Goal: Task Accomplishment & Management: Manage account settings

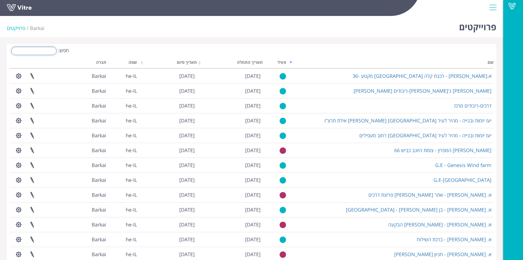
click at [39, 49] on input "חפש:" at bounding box center [33, 51] width 45 height 8
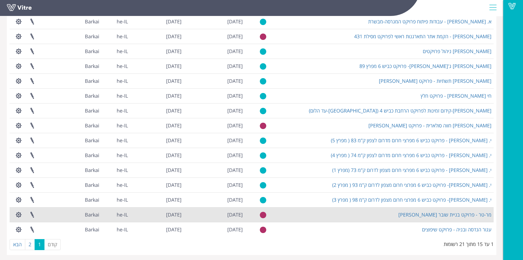
scroll to position [56, 0]
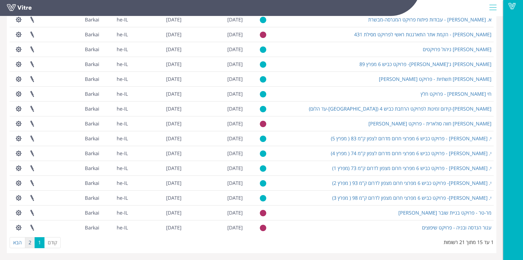
type input "פרויקט"
click at [27, 242] on link "2" at bounding box center [30, 242] width 10 height 11
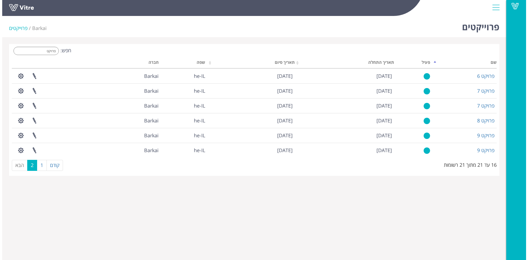
scroll to position [0, 0]
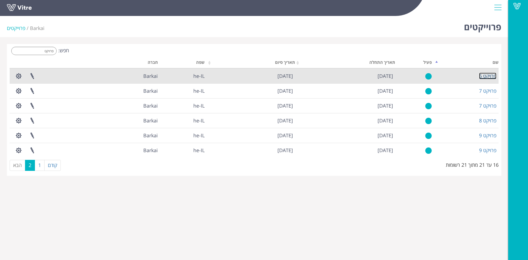
click at [490, 76] on link "פרויקט 6" at bounding box center [487, 76] width 17 height 7
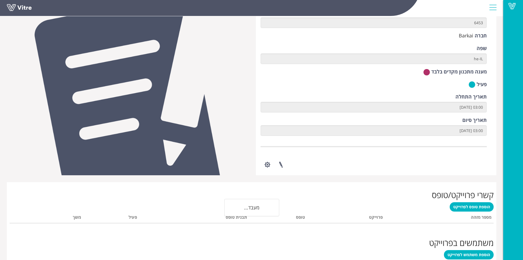
scroll to position [55, 0]
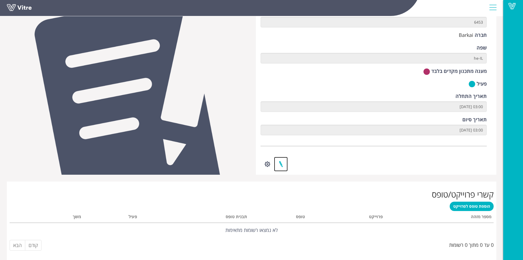
click at [282, 163] on link at bounding box center [281, 164] width 14 height 15
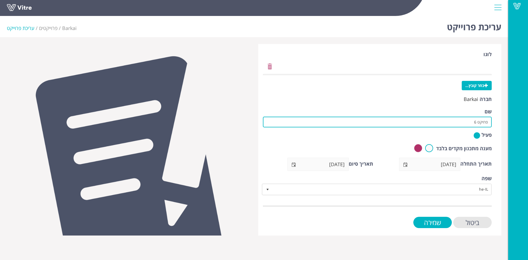
drag, startPoint x: 460, startPoint y: 123, endPoint x: 497, endPoint y: 118, distance: 37.1
click at [497, 118] on div "לוגו בחר קובץ... חברה Barkai שם פרויקט 6 פעיל מענה מתכנון מקדים בלבד תאריך התחל…" at bounding box center [379, 139] width 243 height 191
paste input "צומת כניסה לקיה כביש 31"
type input "[PERSON_NAME]-צומת כניסה לקיה כביש 31"
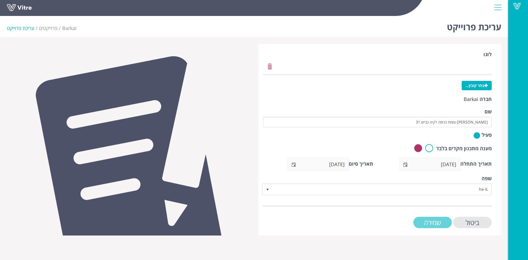
click at [438, 217] on input "שמירה" at bounding box center [432, 222] width 38 height 11
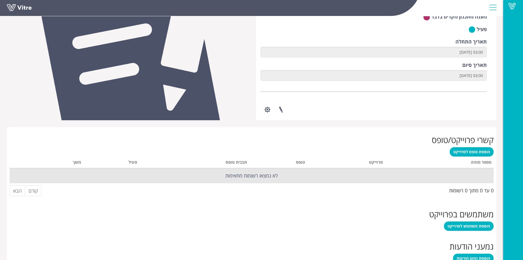
scroll to position [110, 0]
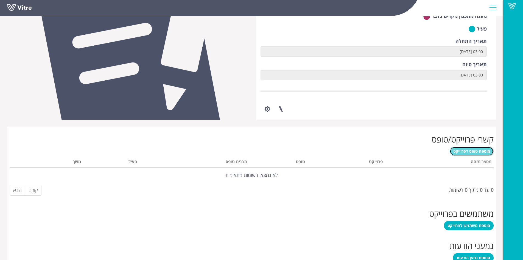
click at [478, 148] on link "הוספת טופס לפרוייקט" at bounding box center [472, 150] width 44 height 9
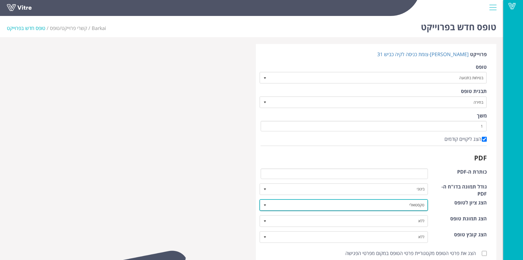
click at [265, 203] on span "select" at bounding box center [265, 205] width 4 height 4
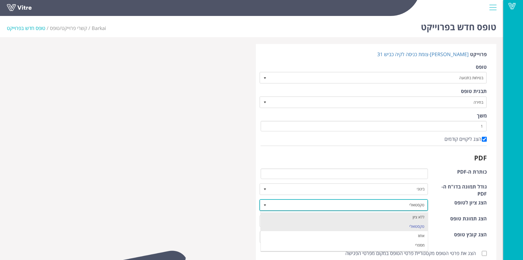
click at [279, 212] on li "ללא ציון" at bounding box center [344, 216] width 167 height 9
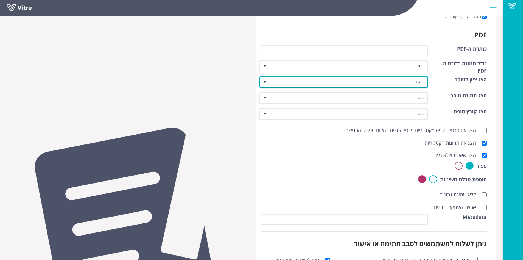
scroll to position [177, 0]
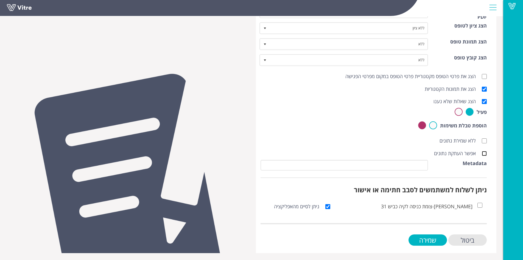
click at [486, 152] on input "אפשר העתקת נתונים" at bounding box center [484, 153] width 5 height 5
checkbox input "true"
click at [443, 238] on input "שמירה" at bounding box center [428, 239] width 38 height 11
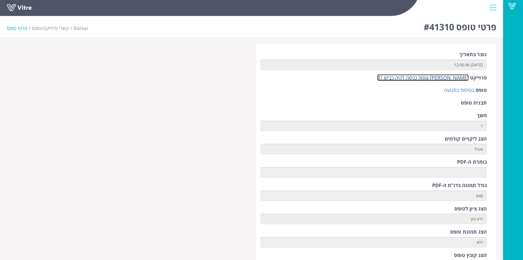
click at [440, 79] on link "[PERSON_NAME]-צומת כניסה לקיה כביש 31" at bounding box center [423, 77] width 91 height 7
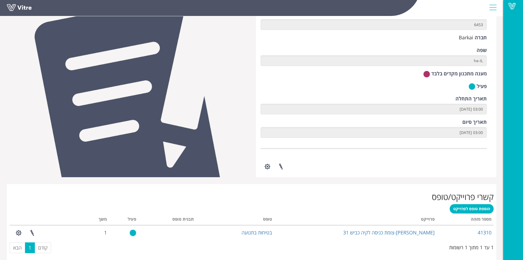
scroll to position [96, 0]
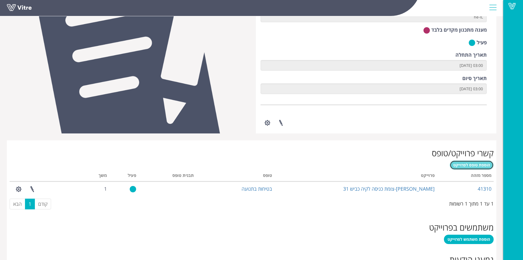
click at [459, 163] on span "הוספת טופס לפרוייקט" at bounding box center [472, 164] width 37 height 5
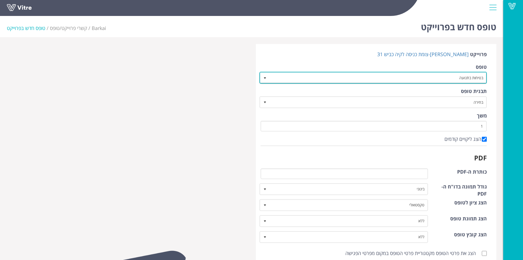
click at [265, 77] on span "select" at bounding box center [265, 78] width 4 height 4
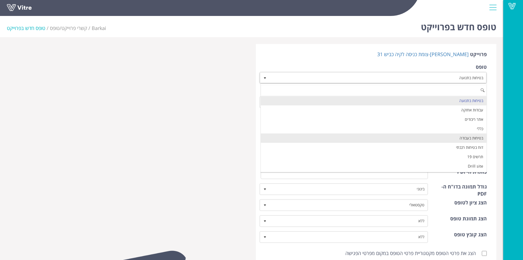
click at [412, 136] on li "בטיחות בעבודה" at bounding box center [374, 137] width 226 height 9
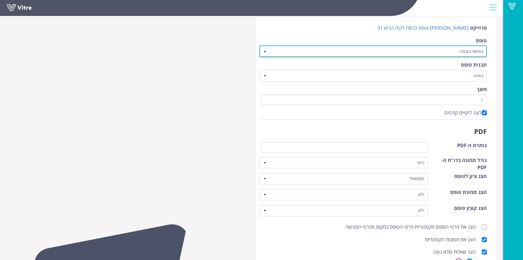
scroll to position [55, 0]
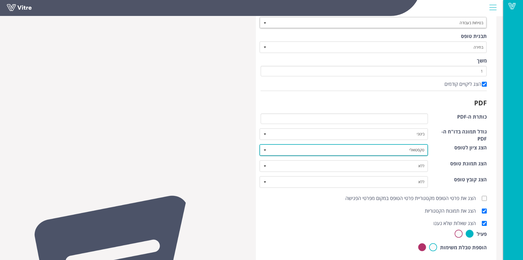
click at [263, 151] on span "select" at bounding box center [265, 150] width 10 height 10
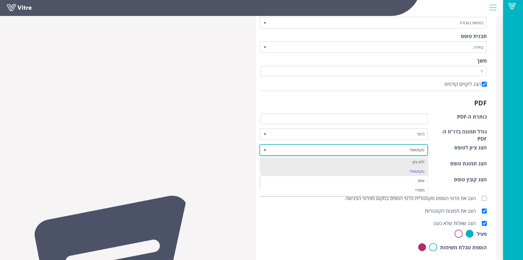
click at [305, 166] on li "ללא ציון" at bounding box center [344, 161] width 167 height 9
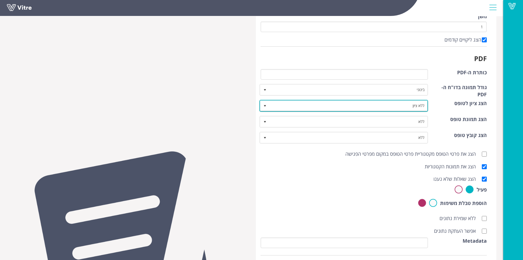
scroll to position [165, 0]
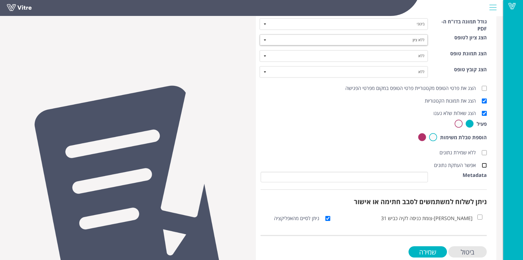
click at [484, 167] on input "אפשר העתקת נתונים" at bounding box center [484, 165] width 5 height 5
checkbox input "true"
click at [437, 250] on input "שמירה" at bounding box center [428, 251] width 38 height 11
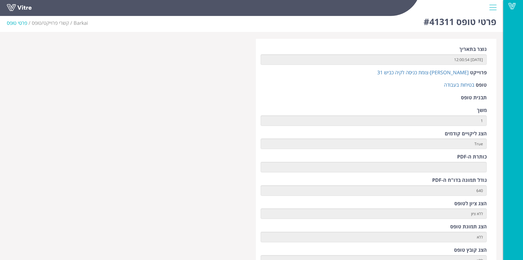
scroll to position [7, 0]
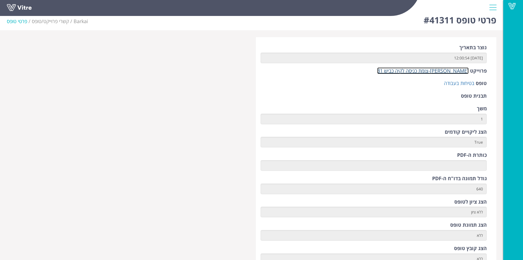
click at [428, 72] on link "[PERSON_NAME]-צומת כניסה לקיה כביש 31" at bounding box center [423, 70] width 91 height 7
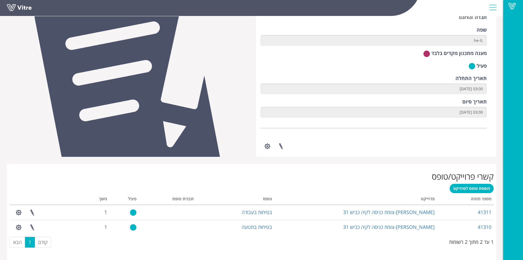
scroll to position [76, 0]
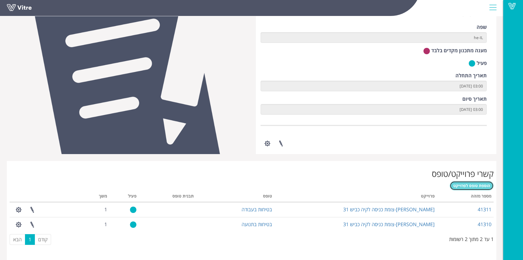
click at [467, 186] on span "הוספת טופס לפרוייקט" at bounding box center [472, 185] width 37 height 5
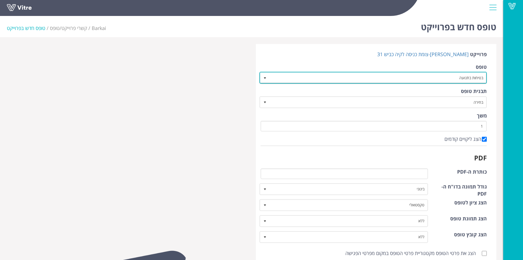
click at [267, 79] on span "select" at bounding box center [265, 78] width 4 height 4
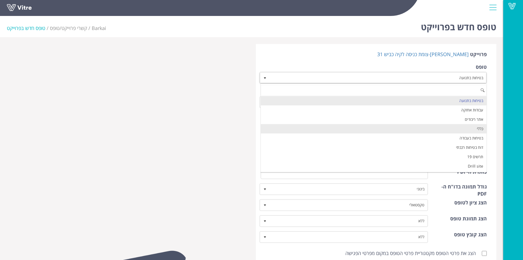
click at [335, 129] on li "כללי" at bounding box center [374, 128] width 226 height 9
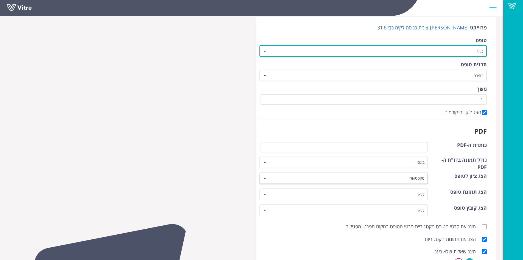
scroll to position [76, 0]
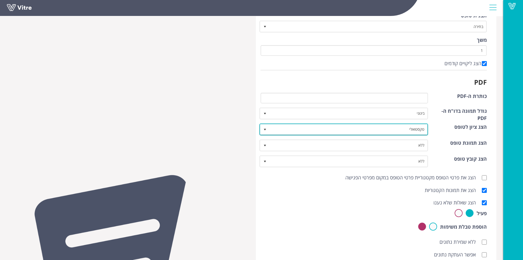
click at [266, 129] on span "select" at bounding box center [265, 129] width 4 height 4
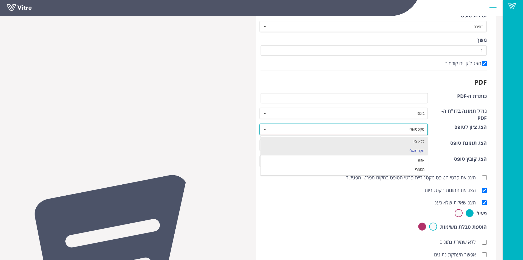
click at [292, 139] on li "ללא ציון" at bounding box center [344, 141] width 167 height 9
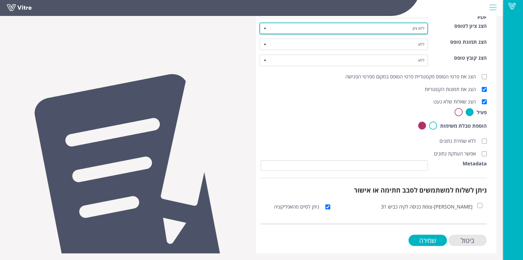
scroll to position [177, 0]
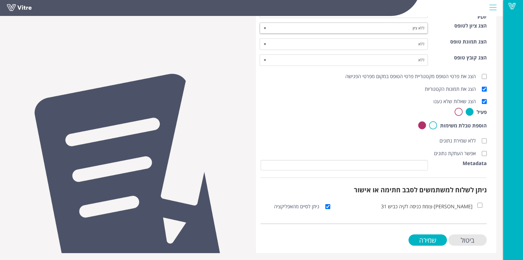
click at [486, 156] on label "אפשר העתקת נתונים" at bounding box center [460, 153] width 53 height 7
click at [486, 156] on input "אפשר העתקת נתונים" at bounding box center [484, 153] width 5 height 5
checkbox input "true"
click at [437, 237] on input "שמירה" at bounding box center [428, 239] width 38 height 11
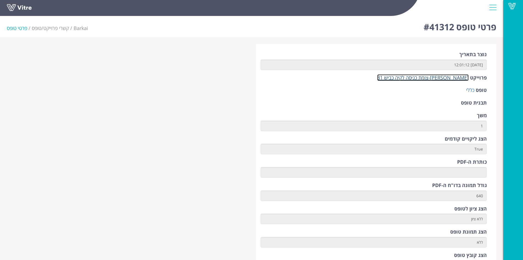
click at [418, 79] on link "[PERSON_NAME]-צומת כניסה לקיה כביש 31" at bounding box center [423, 77] width 91 height 7
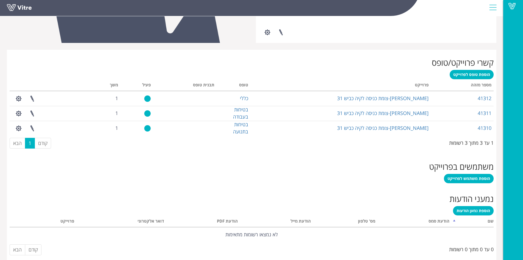
scroll to position [194, 0]
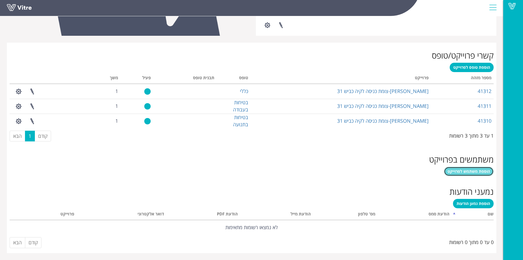
click at [466, 172] on span "הוספת משתמש לפרוייקט" at bounding box center [469, 170] width 43 height 5
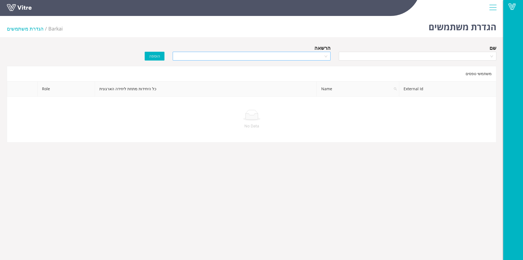
click at [327, 56] on div at bounding box center [252, 56] width 158 height 9
click at [315, 77] on div "Manager" at bounding box center [251, 76] width 151 height 6
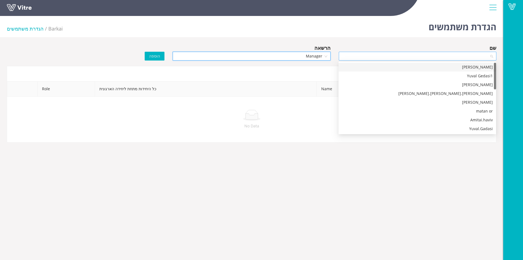
click at [491, 58] on div at bounding box center [418, 56] width 158 height 9
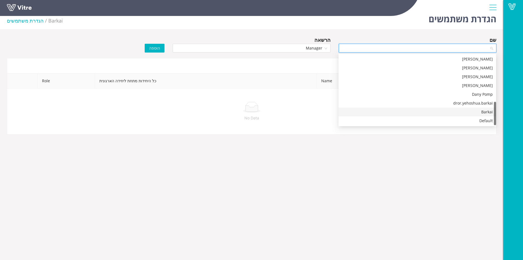
scroll to position [14, 0]
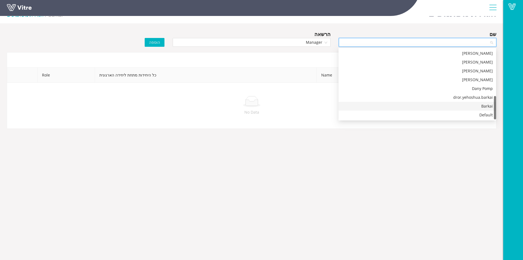
click at [483, 106] on div "Barkai" at bounding box center [417, 106] width 151 height 6
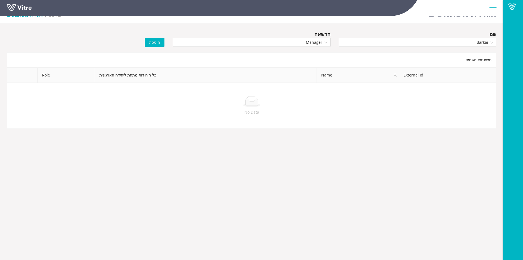
click at [157, 42] on span "הוספה" at bounding box center [154, 42] width 11 height 6
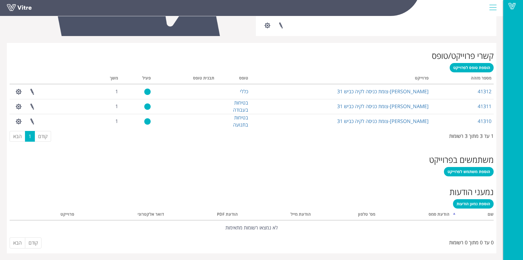
scroll to position [194, 0]
click at [480, 204] on span "הוספת נמען הודעות" at bounding box center [474, 203] width 34 height 5
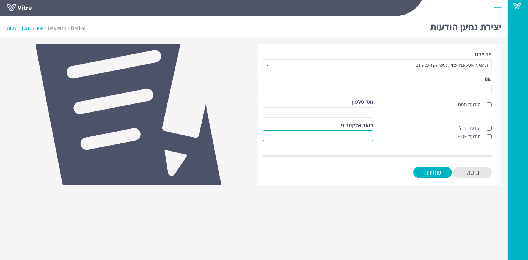
paste input "[EMAIL_ADDRESS][DOMAIN_NAME]"
type input "[EMAIL_ADDRESS][DOMAIN_NAME]"
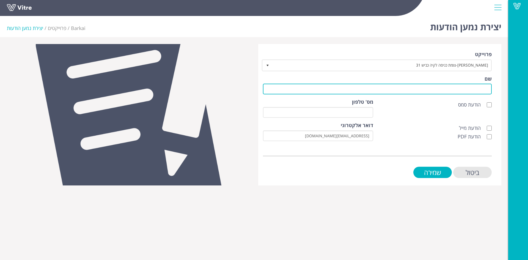
click at [455, 87] on input "שם" at bounding box center [377, 89] width 229 height 11
type input "לקוח"
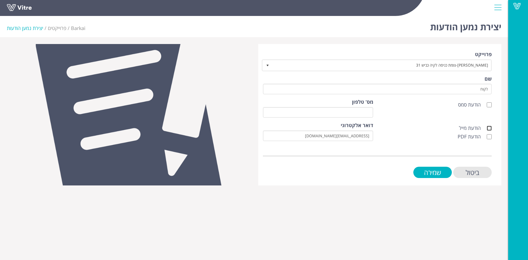
drag, startPoint x: 490, startPoint y: 128, endPoint x: 488, endPoint y: 134, distance: 6.3
click at [489, 128] on input "הודעת מייל" at bounding box center [488, 128] width 5 height 5
checkbox input "true"
click at [488, 136] on input "הודעת PDF" at bounding box center [488, 136] width 5 height 5
checkbox input "true"
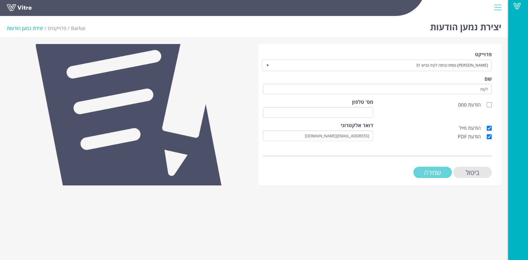
click at [439, 172] on input "שמירה" at bounding box center [432, 172] width 38 height 11
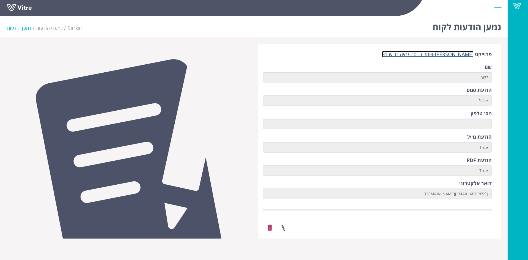
click at [438, 54] on link "[PERSON_NAME]-צומת כניסה לקיה כביש 31" at bounding box center [427, 54] width 91 height 7
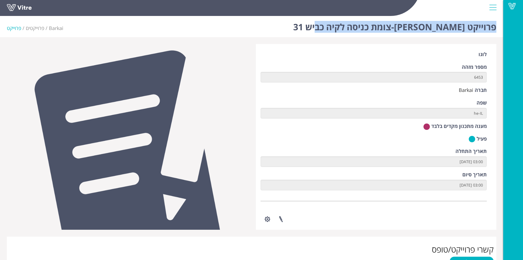
drag, startPoint x: 326, startPoint y: 24, endPoint x: 498, endPoint y: 29, distance: 172.9
click at [498, 29] on div "פרוייקט [PERSON_NAME]-צומת כניסה לקיה כביש 31 Barkai פרוייקטים פרוייקט" at bounding box center [252, 25] width 504 height 23
copy h1 "פרוייקט [PERSON_NAME]-צומת כניסה לקיה כביש 31"
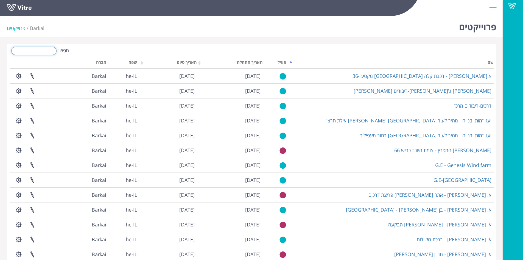
click at [51, 52] on input "חפש:" at bounding box center [33, 51] width 45 height 8
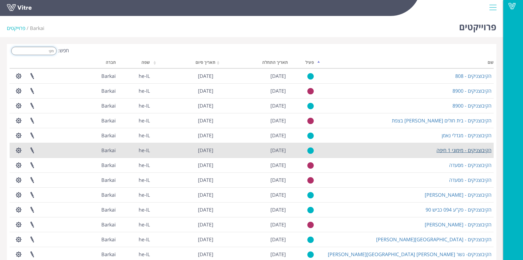
type input "הקי"
click at [475, 151] on link "הקיבוצניקים - מימוני 1 חיפה" at bounding box center [464, 150] width 55 height 7
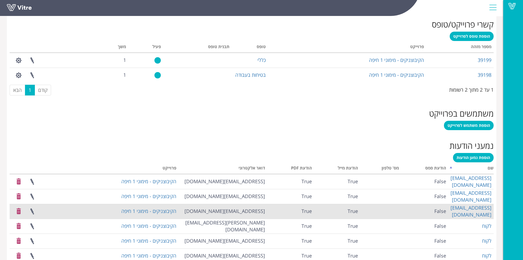
scroll to position [253, 0]
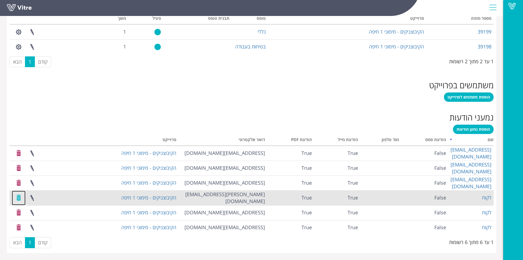
click at [18, 195] on link at bounding box center [19, 197] width 14 height 15
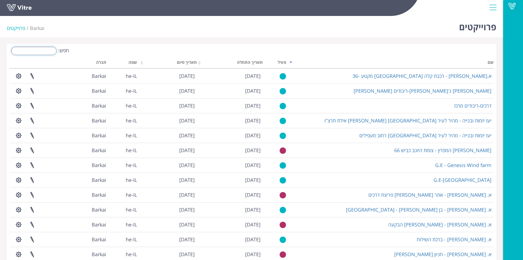
click at [42, 52] on input "חפש:" at bounding box center [33, 51] width 45 height 8
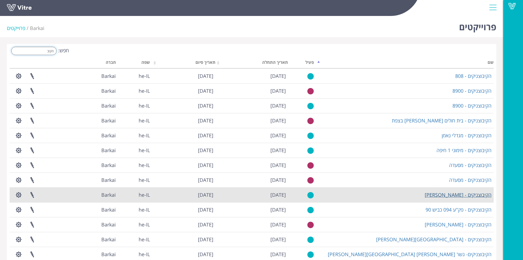
type input "הקיב"
click at [478, 194] on link "הקיבוצניקים - [PERSON_NAME]" at bounding box center [458, 194] width 67 height 7
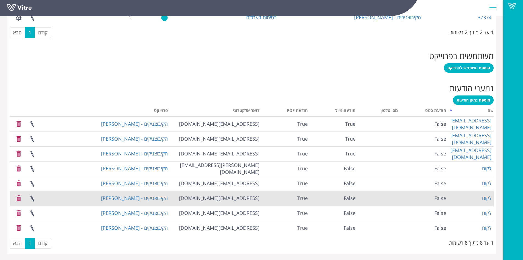
scroll to position [283, 0]
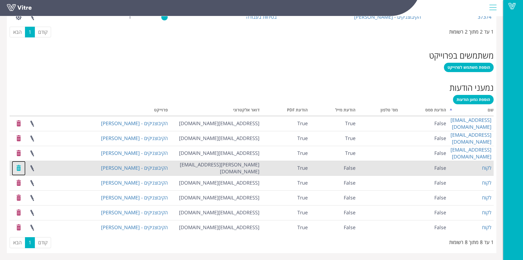
click at [19, 168] on link at bounding box center [19, 168] width 14 height 15
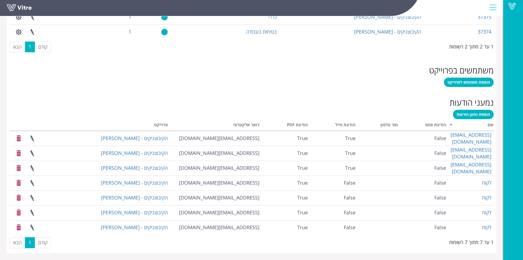
scroll to position [268, 0]
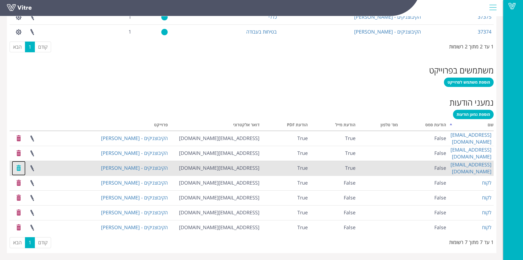
click at [18, 168] on link at bounding box center [19, 168] width 14 height 15
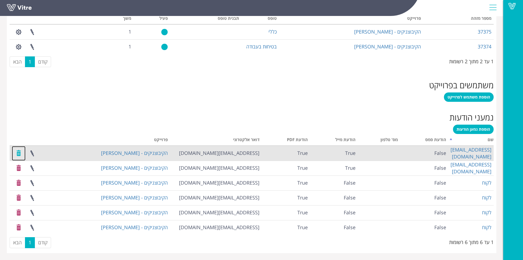
click at [19, 153] on link at bounding box center [19, 153] width 14 height 15
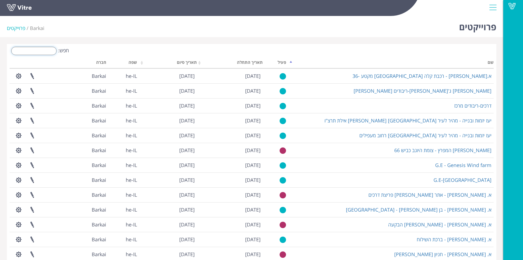
click at [39, 52] on input "חפש:" at bounding box center [33, 51] width 45 height 8
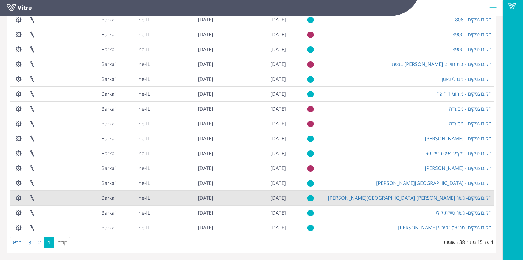
scroll to position [49, 0]
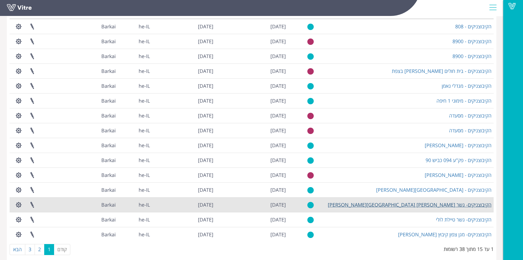
type input "הקי"
click at [450, 205] on link "הקיבוצניקים- גשר [PERSON_NAME] [GEOGRAPHIC_DATA][PERSON_NAME]" at bounding box center [410, 204] width 164 height 7
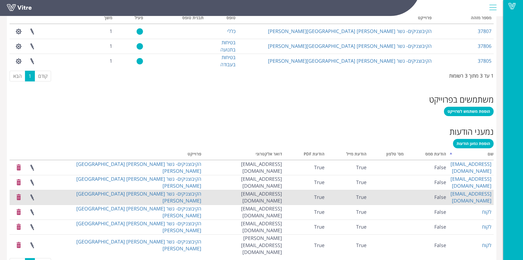
scroll to position [268, 0]
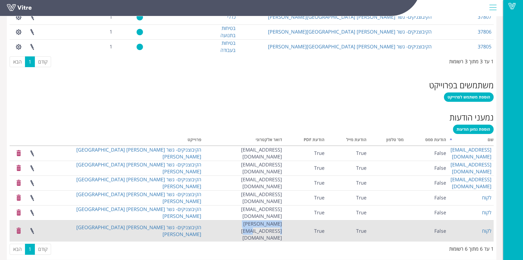
drag, startPoint x: 249, startPoint y: 227, endPoint x: 288, endPoint y: 227, distance: 39.3
click at [284, 227] on td "[PERSON_NAME][EMAIL_ADDRESS][DOMAIN_NAME]" at bounding box center [244, 230] width 81 height 21
copy td "[PERSON_NAME][EMAIL_ADDRESS][DOMAIN_NAME]"
click at [19, 227] on link at bounding box center [19, 230] width 14 height 15
